Goal: Check status: Check status

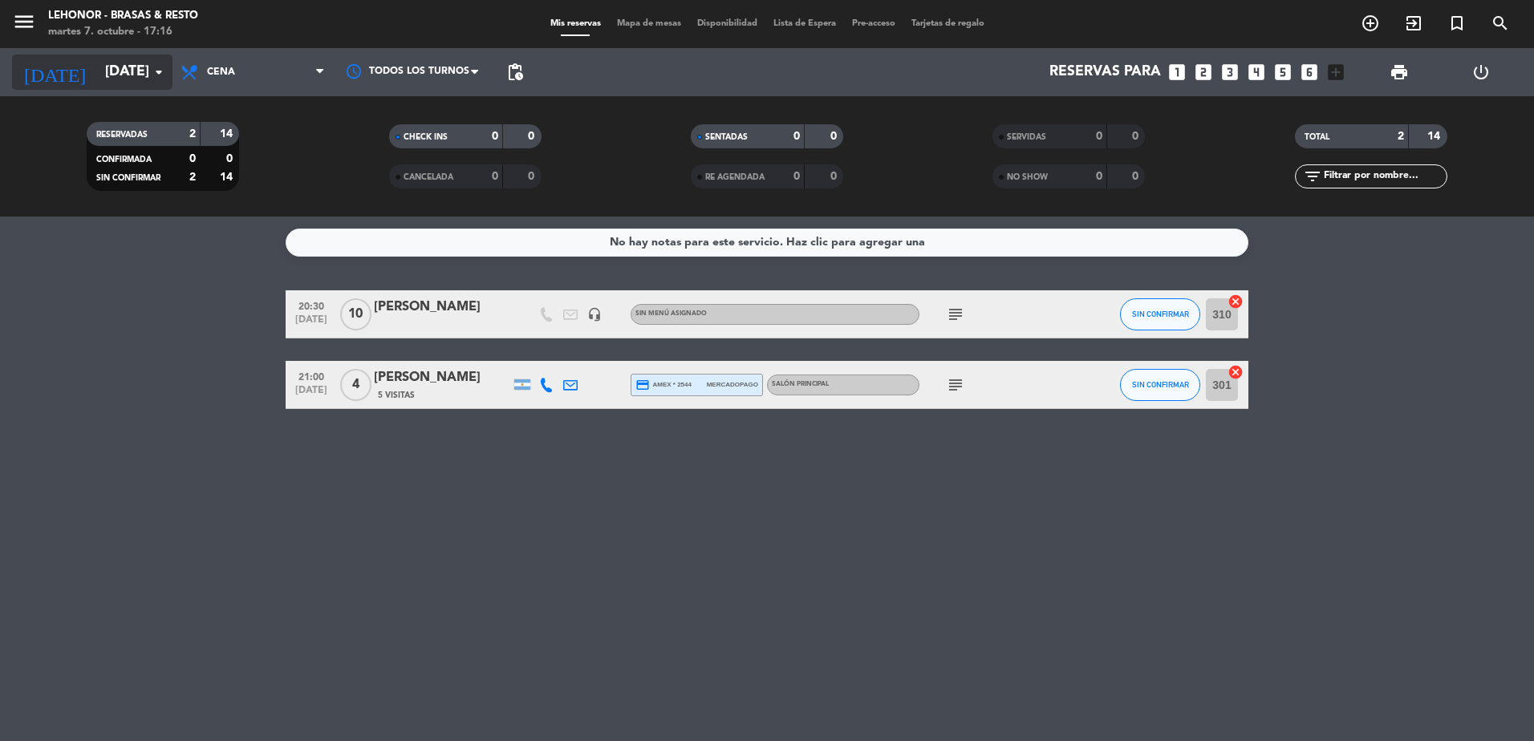
click at [132, 79] on input "[DATE]" at bounding box center [190, 72] width 186 height 32
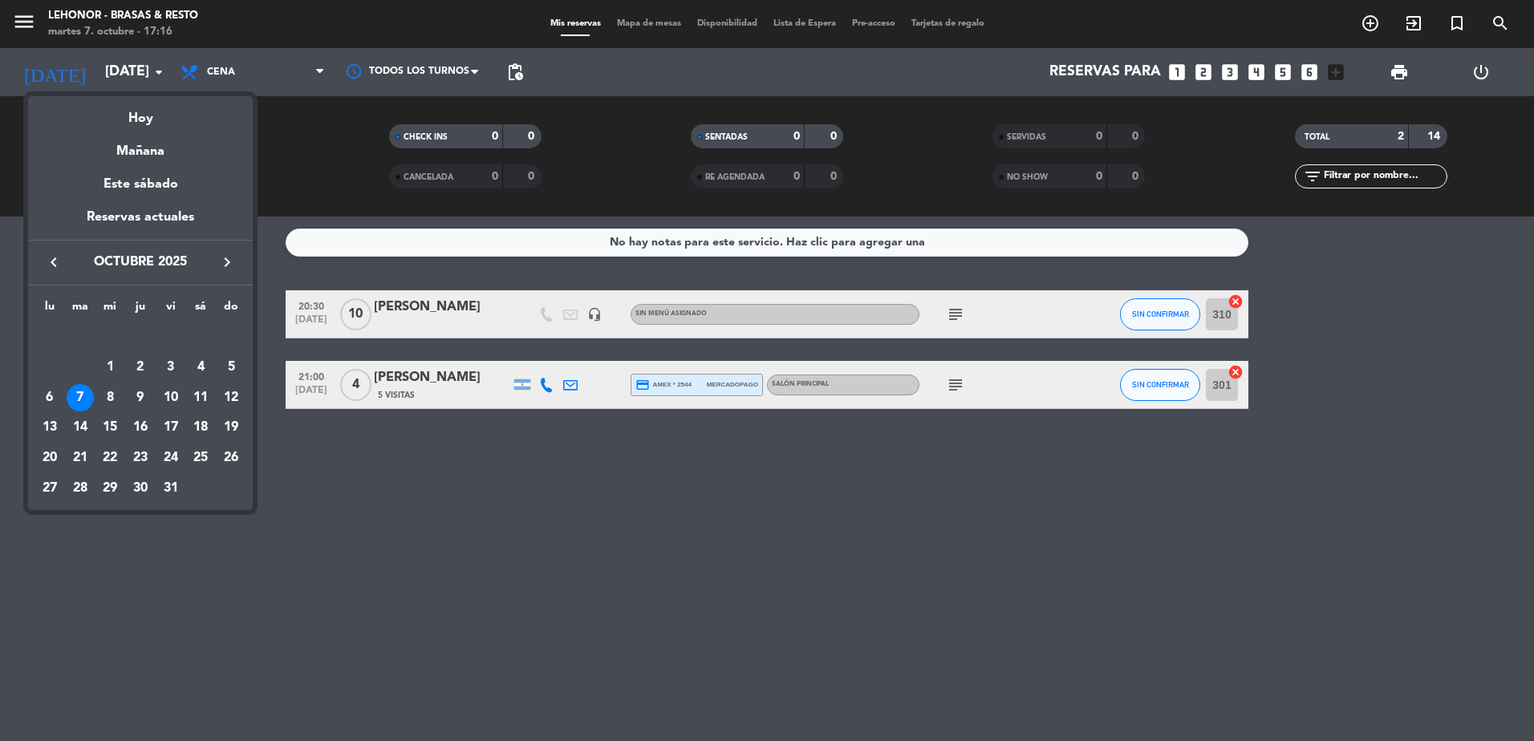
click at [108, 394] on div "8" at bounding box center [109, 397] width 27 height 27
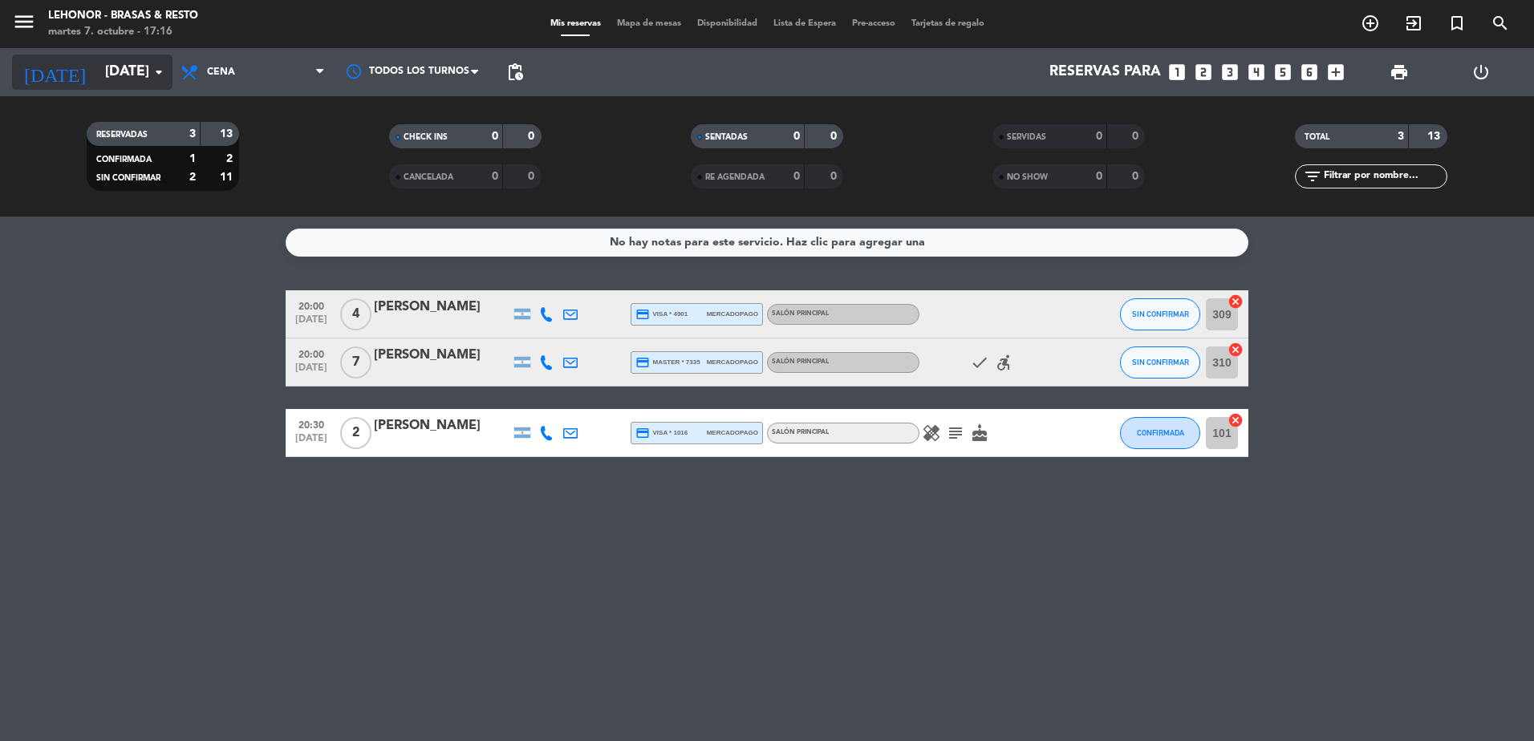
click at [133, 75] on input "[DATE]" at bounding box center [190, 72] width 186 height 32
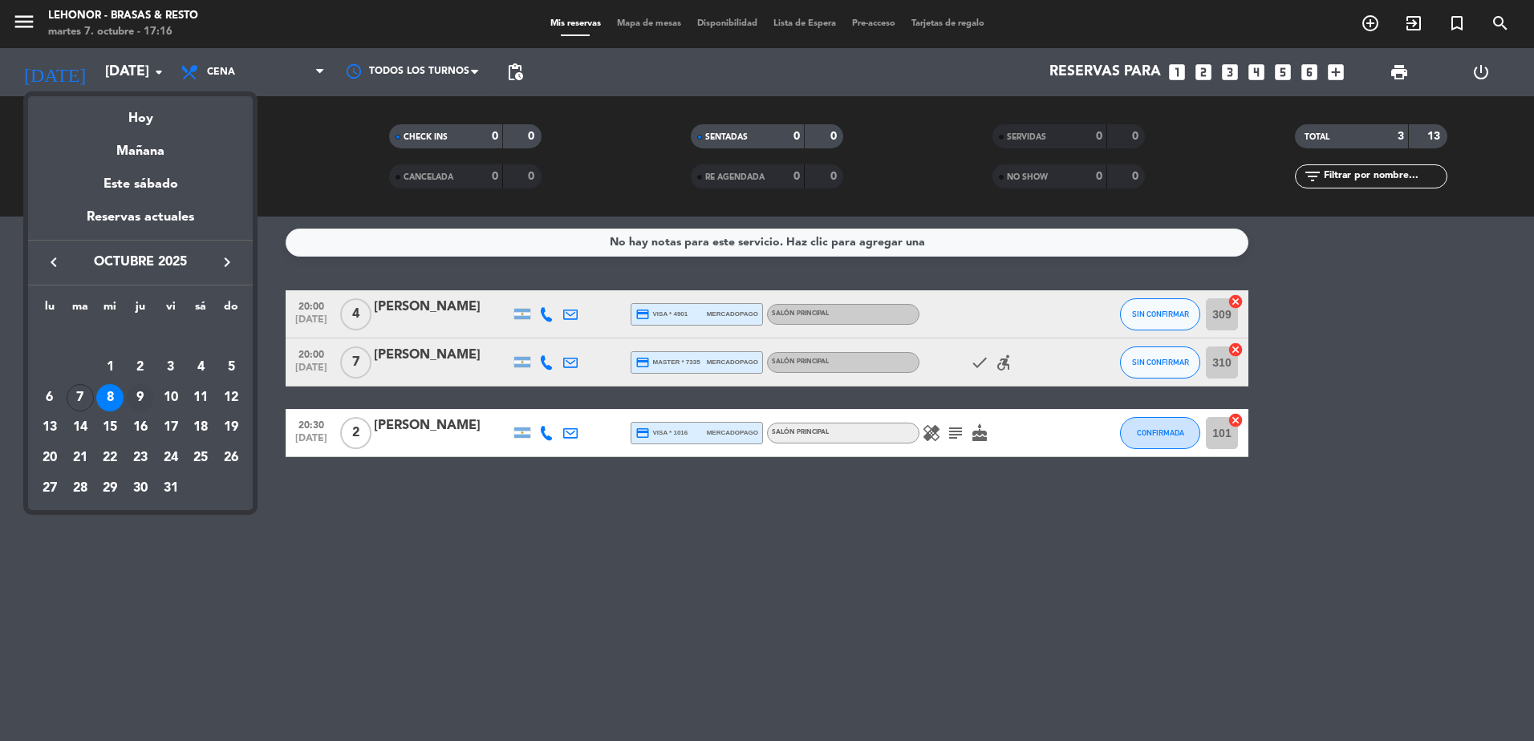
click at [140, 390] on div "9" at bounding box center [140, 397] width 27 height 27
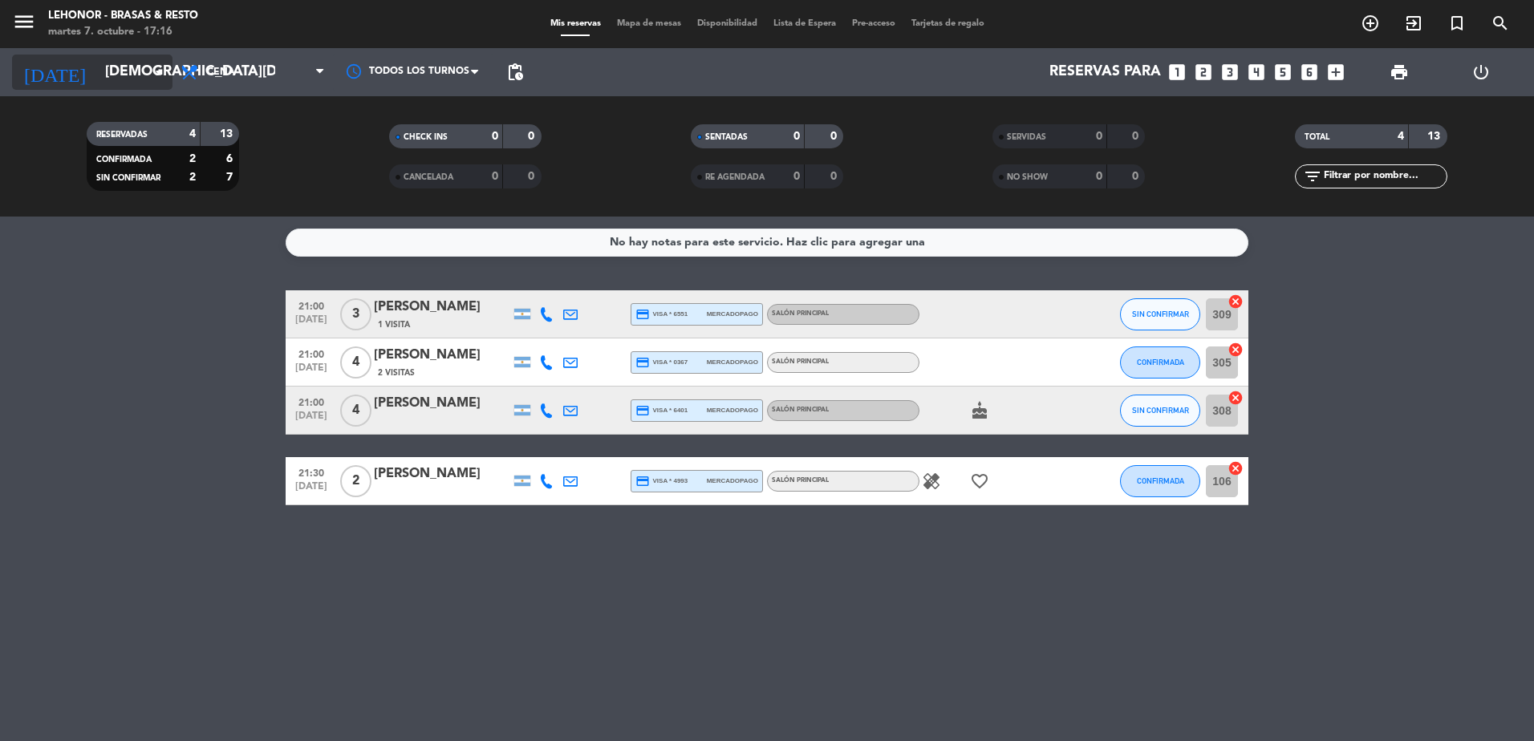
click at [116, 89] on div "[DATE] [DATE] arrow_drop_down" at bounding box center [92, 72] width 160 height 35
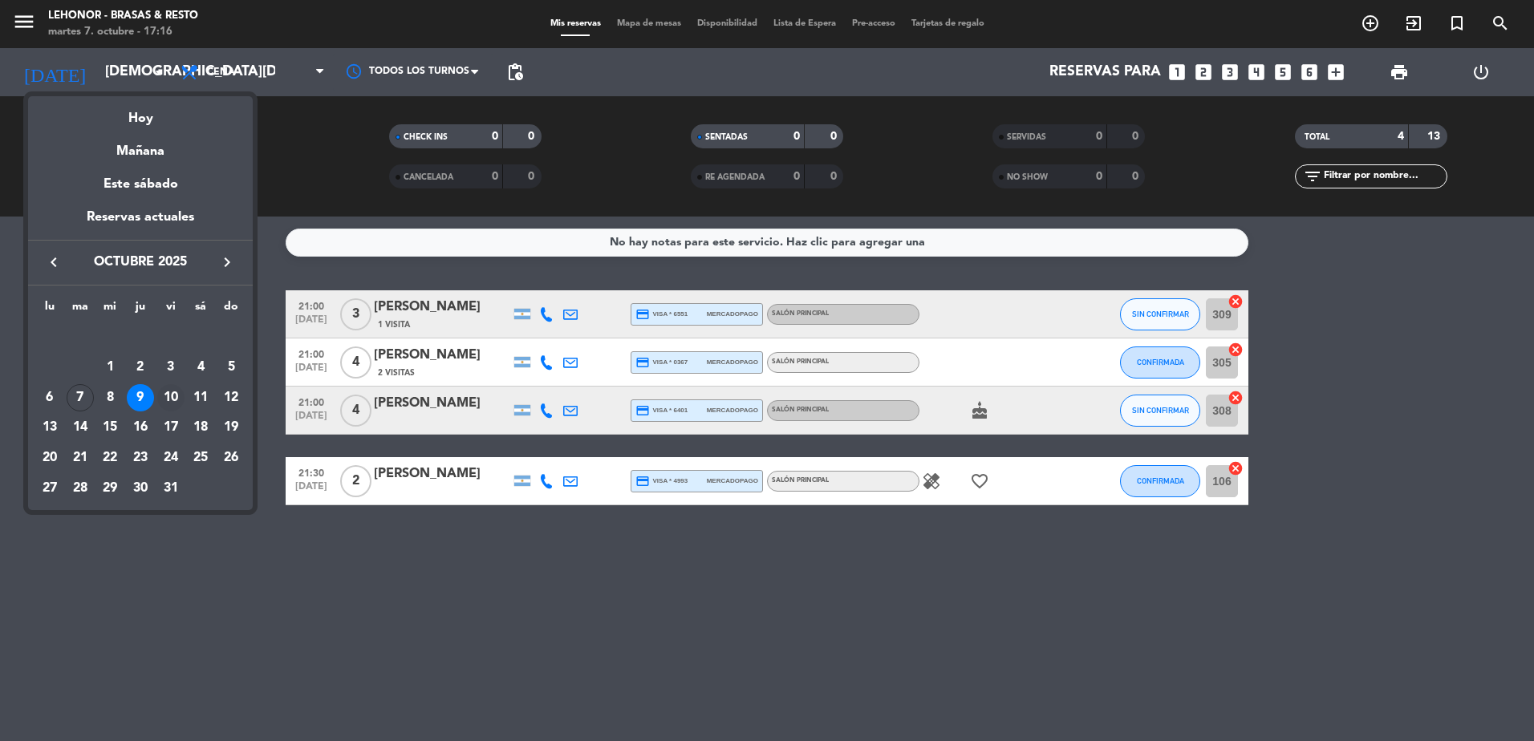
click at [177, 393] on div "10" at bounding box center [170, 397] width 27 height 27
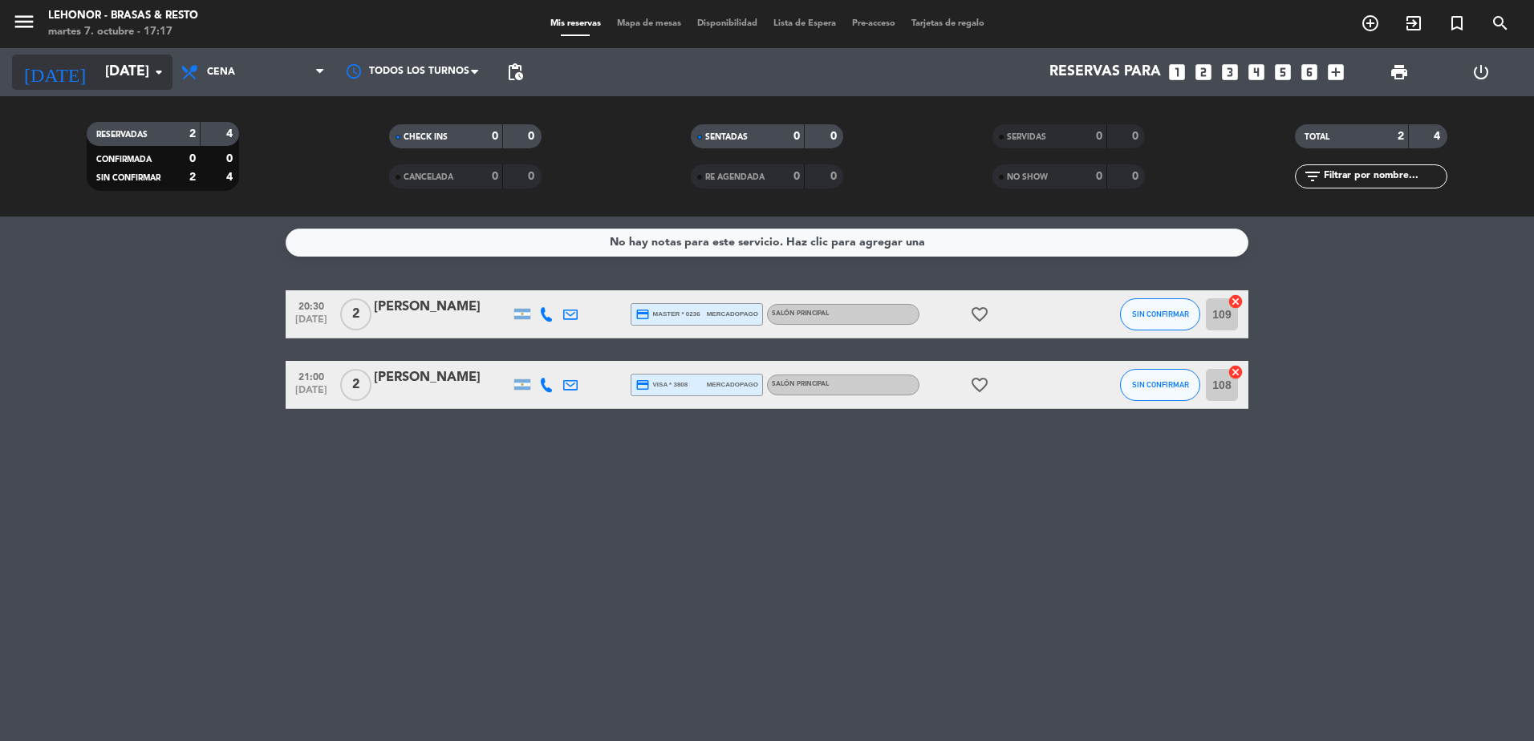
click at [110, 83] on input "[DATE]" at bounding box center [190, 72] width 186 height 32
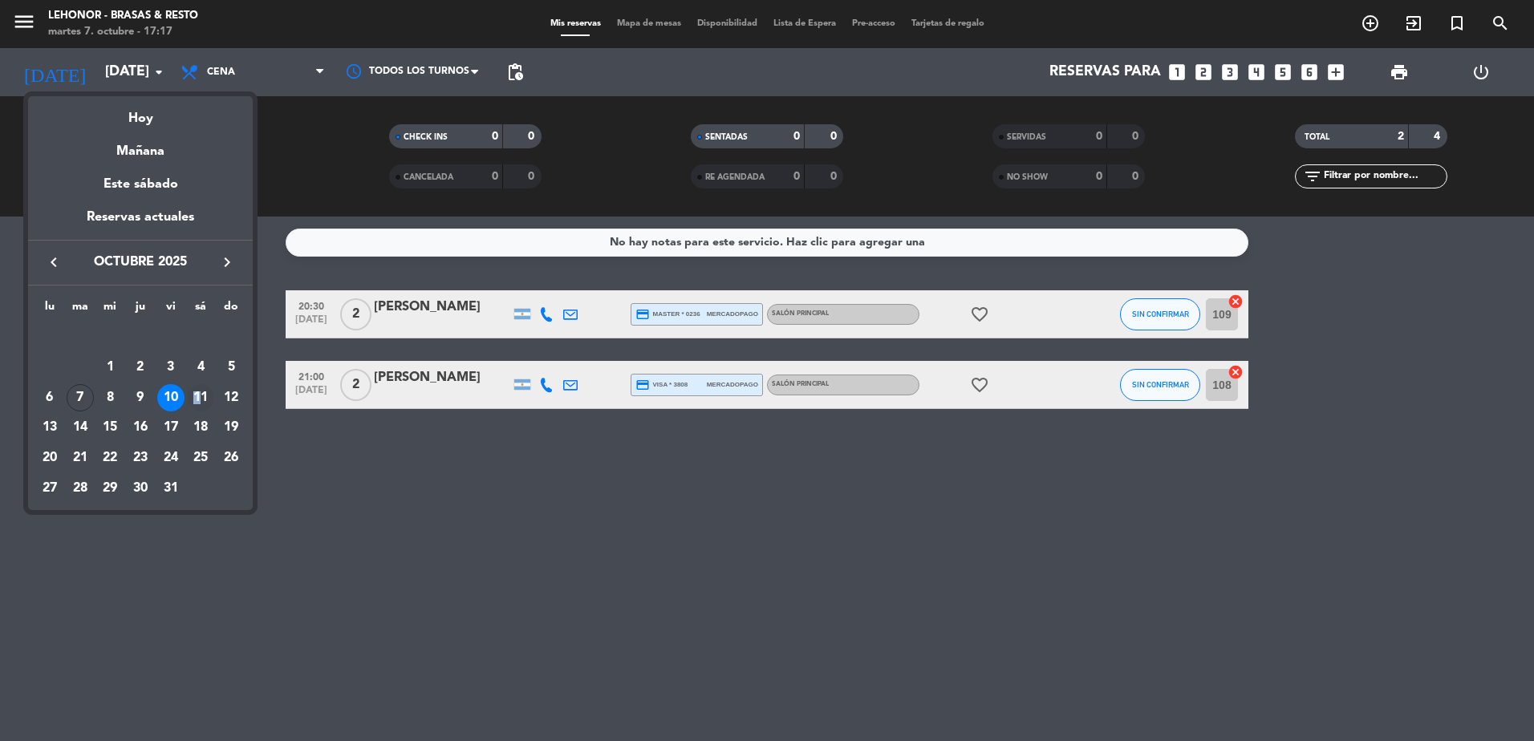
click at [197, 397] on div "11" at bounding box center [200, 397] width 27 height 27
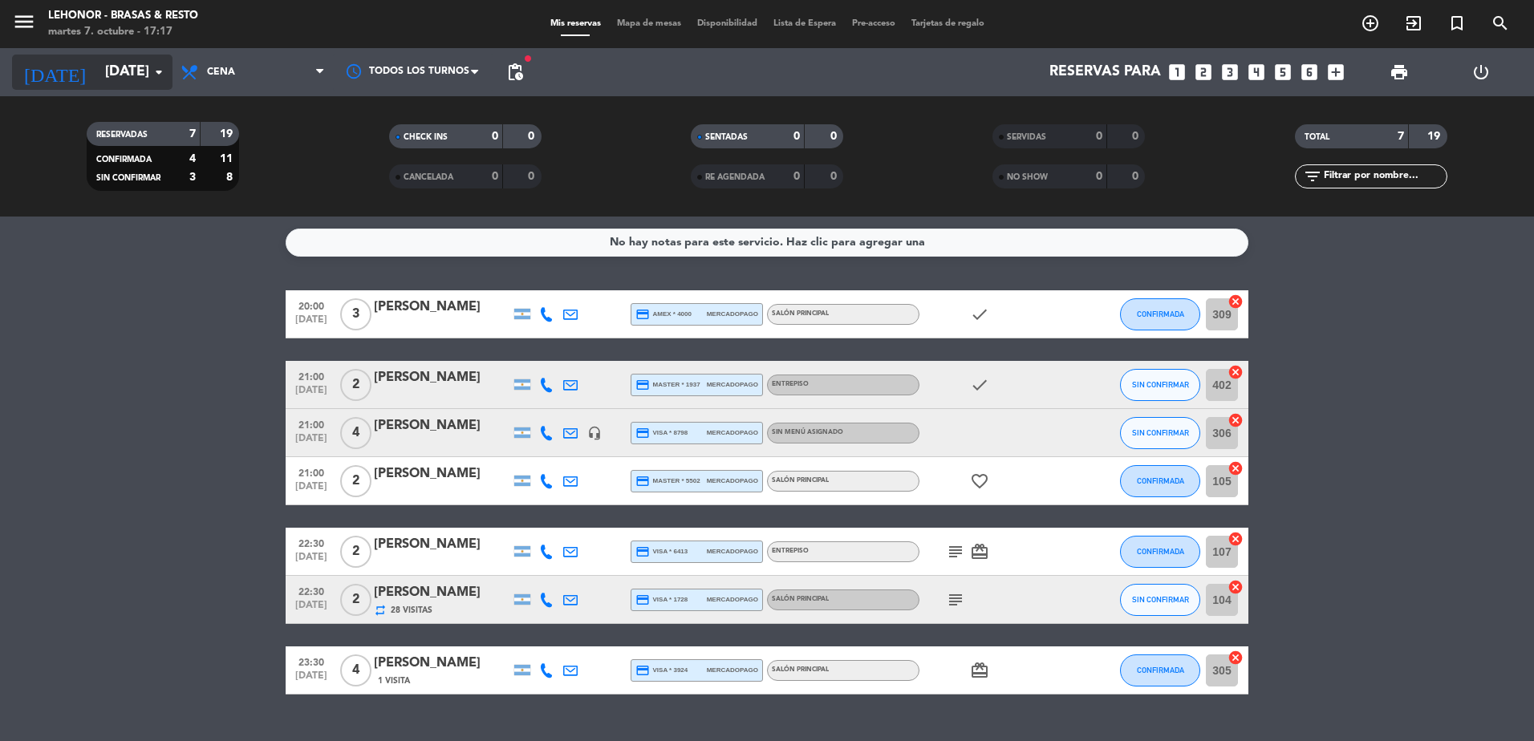
click at [138, 63] on input "[DATE]" at bounding box center [190, 72] width 186 height 32
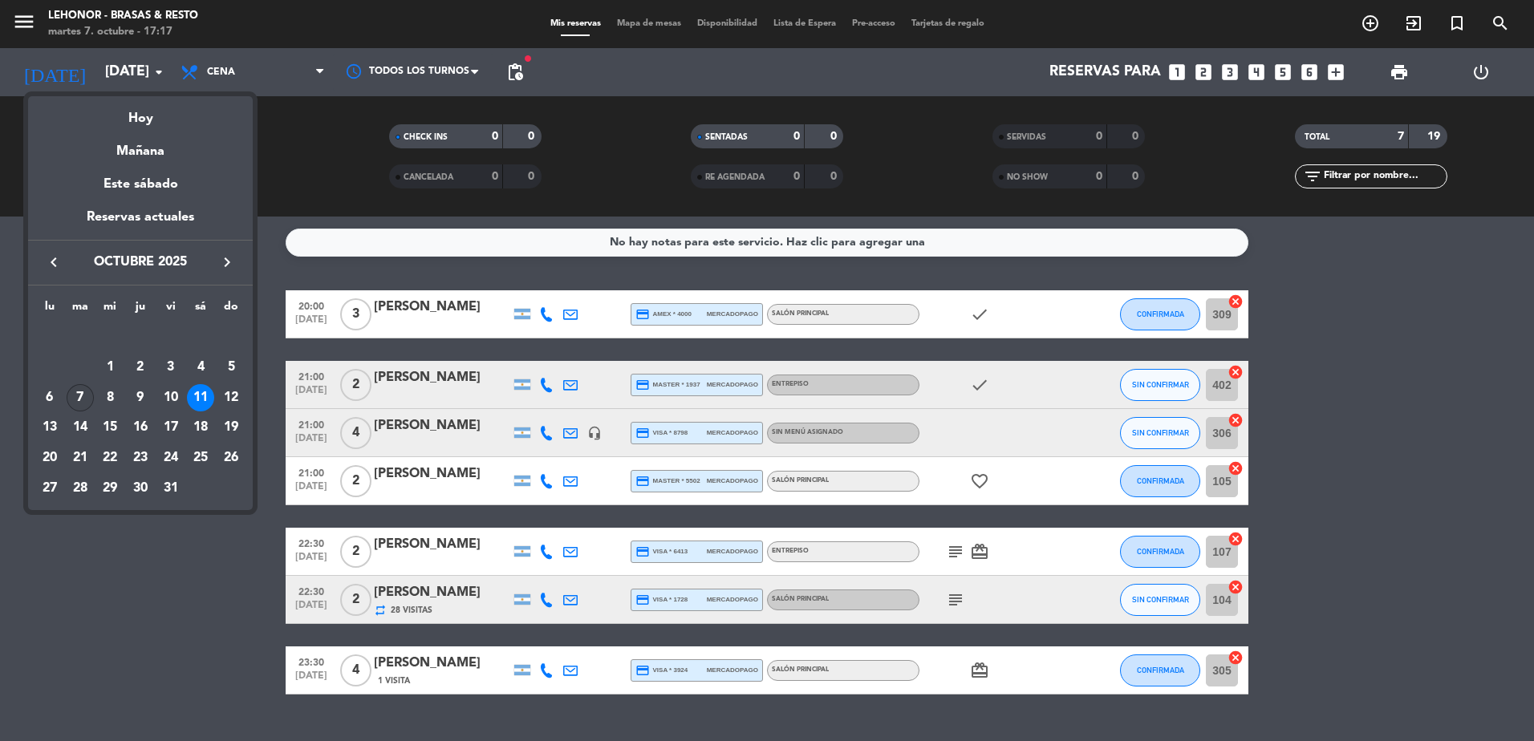
click at [90, 394] on div "7" at bounding box center [80, 397] width 27 height 27
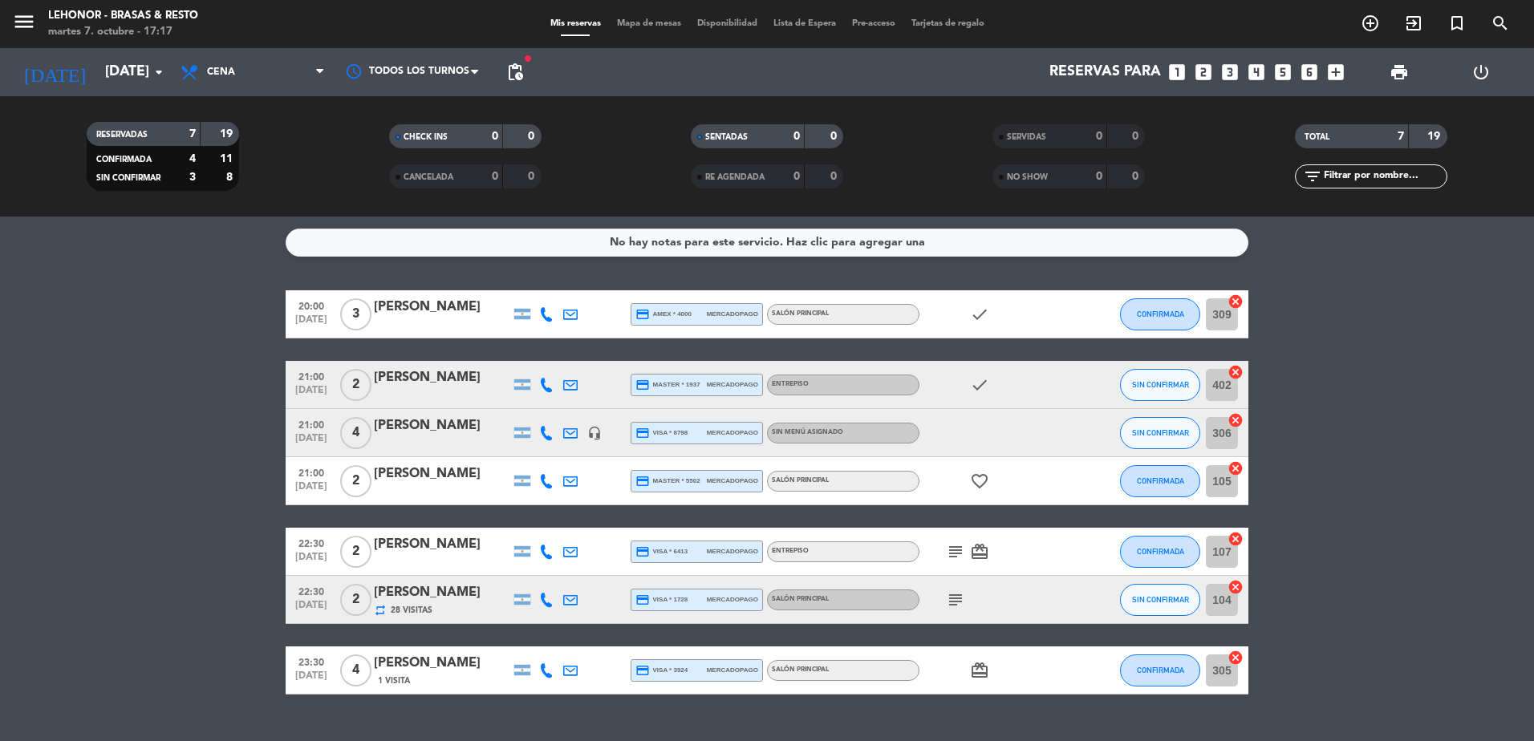
type input "[DATE]"
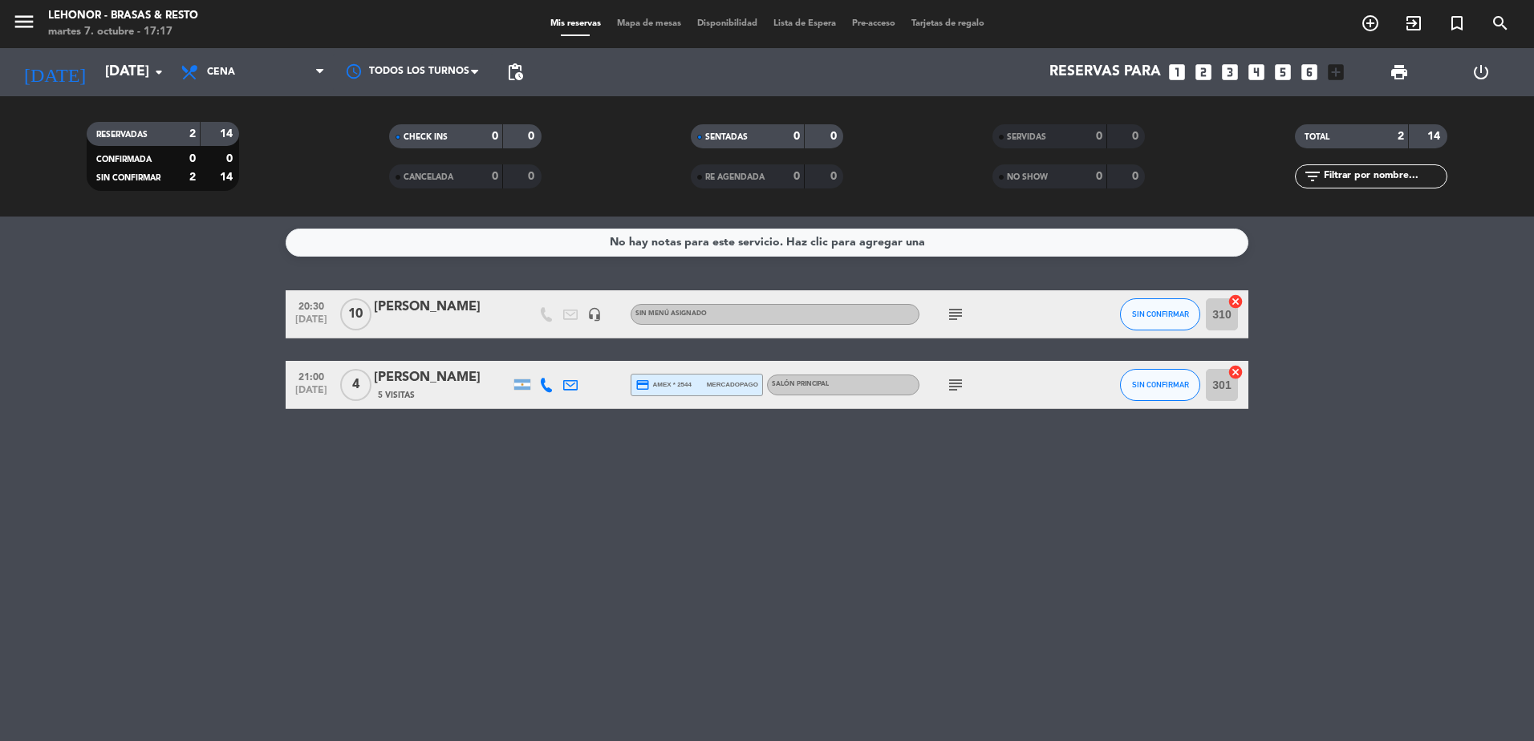
click at [355, 321] on span "10" at bounding box center [355, 314] width 31 height 32
click at [954, 312] on icon "subject" at bounding box center [955, 314] width 19 height 19
drag, startPoint x: 954, startPoint y: 312, endPoint x: 874, endPoint y: 266, distance: 92.4
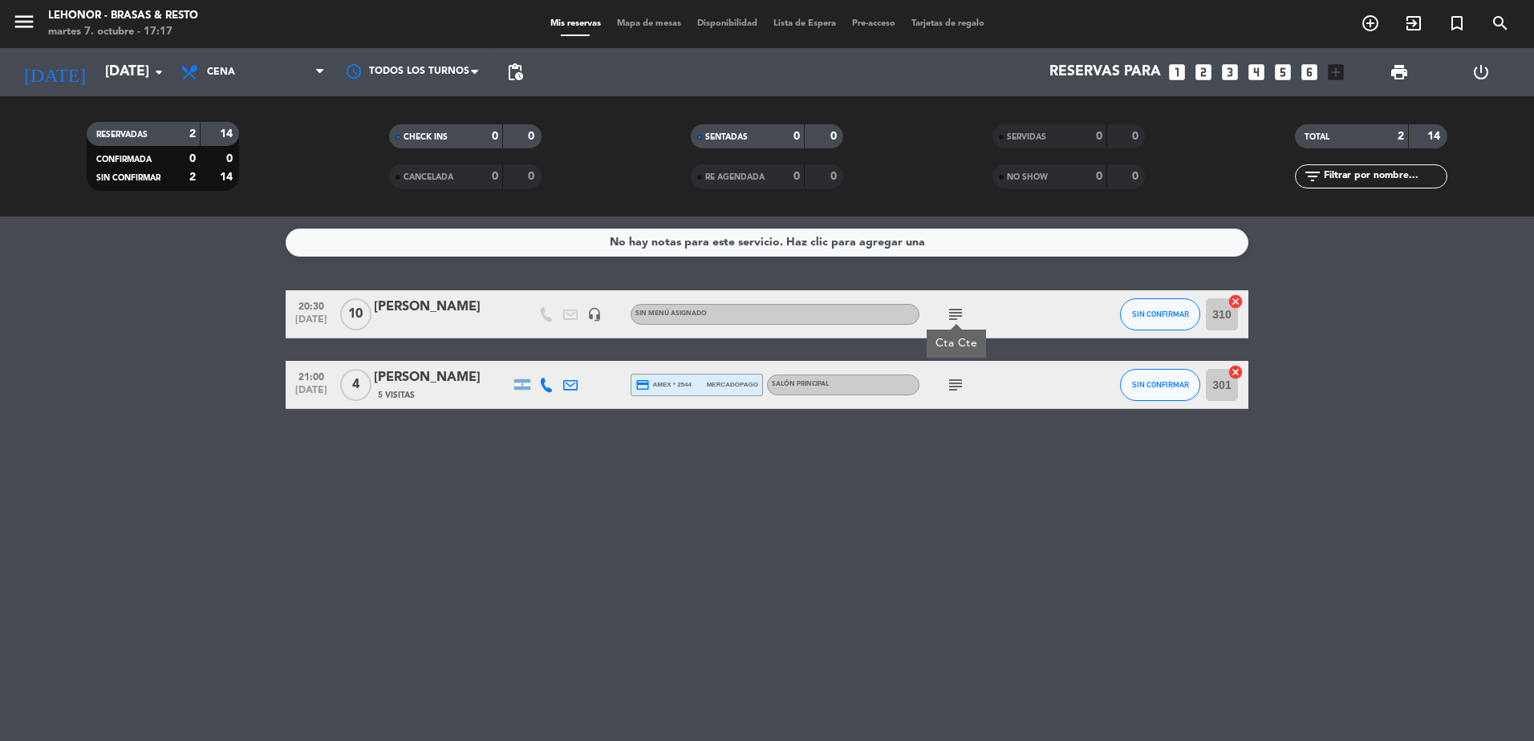
click at [874, 266] on div "No hay notas para este servicio. Haz clic para agregar una 20:30 [DATE] [PERSON…" at bounding box center [767, 479] width 1534 height 525
click at [953, 311] on icon "subject" at bounding box center [955, 314] width 19 height 19
click at [960, 283] on div "No hay notas para este servicio. Haz clic para agregar una 20:30 [DATE] [PERSON…" at bounding box center [767, 479] width 1534 height 525
click at [957, 385] on icon "subject" at bounding box center [955, 384] width 19 height 19
click at [542, 497] on div "No hay notas para este servicio. Haz clic para agregar una 20:30 [DATE] [PERSON…" at bounding box center [767, 479] width 1534 height 525
